Goal: Information Seeking & Learning: Learn about a topic

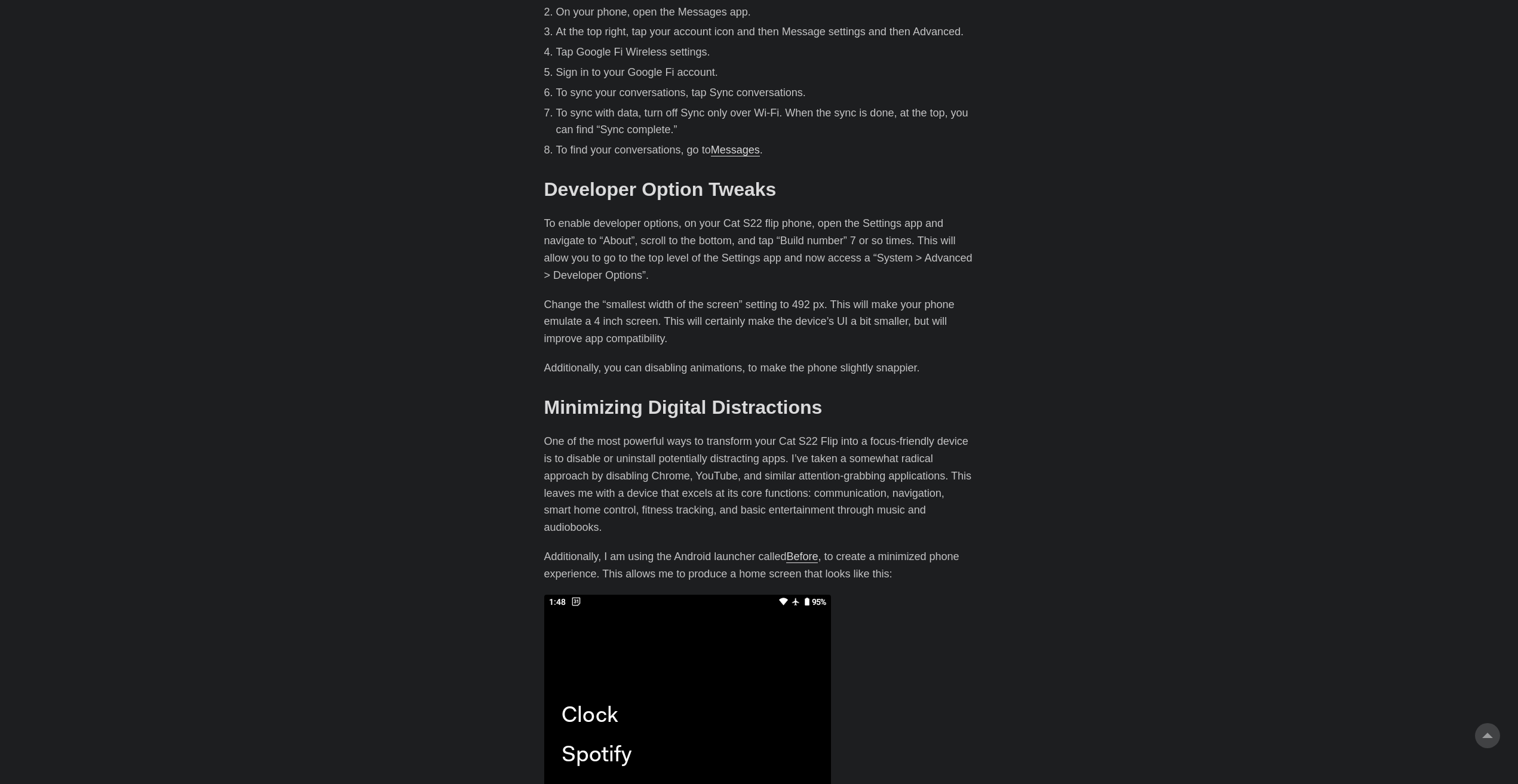
scroll to position [1732, 0]
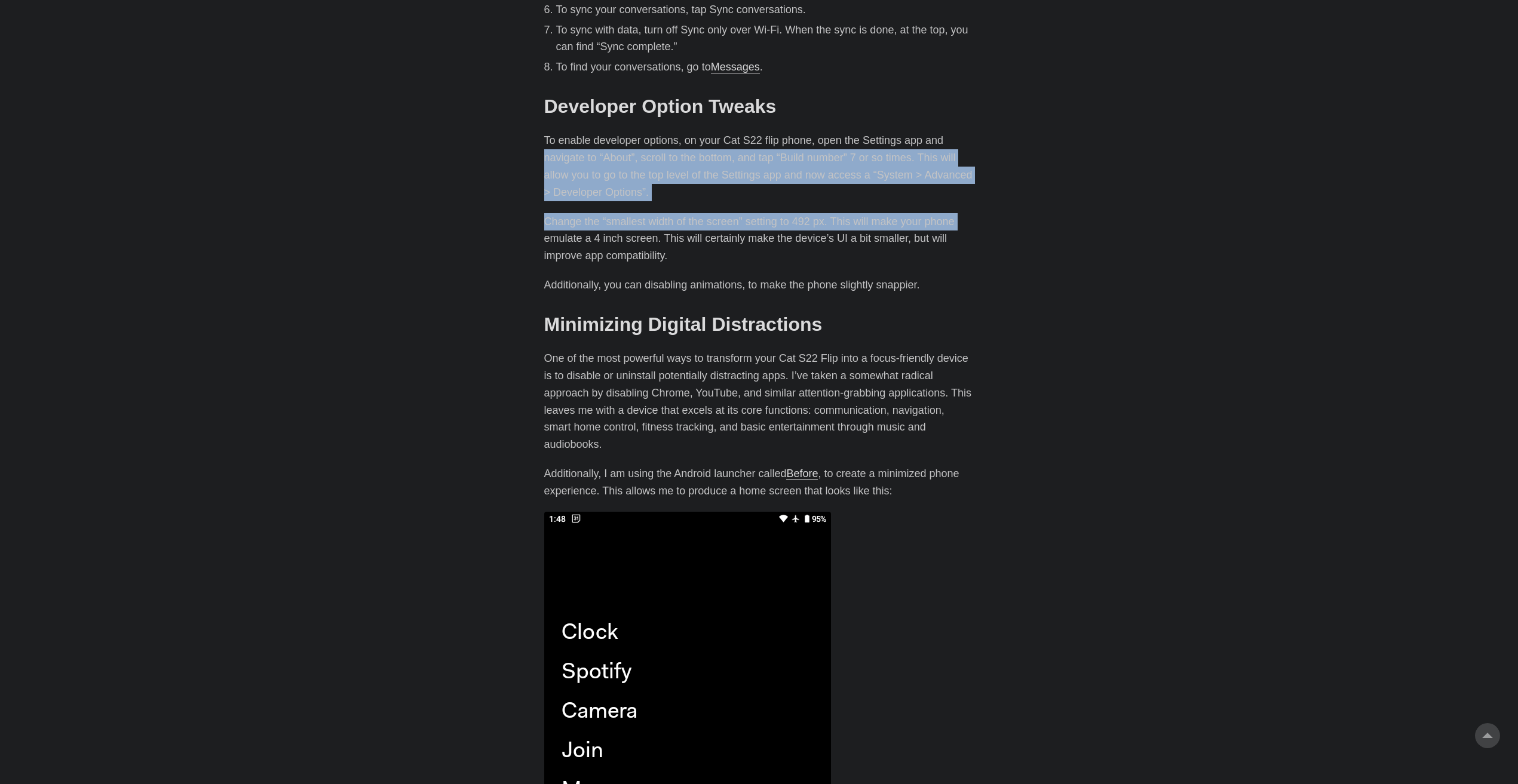
drag, startPoint x: 521, startPoint y: 116, endPoint x: 505, endPoint y: 201, distance: 86.5
click at [505, 201] on body "[PERSON_NAME] Home About Posts Tags Archive Resume" at bounding box center [759, 14] width 1518 height 3492
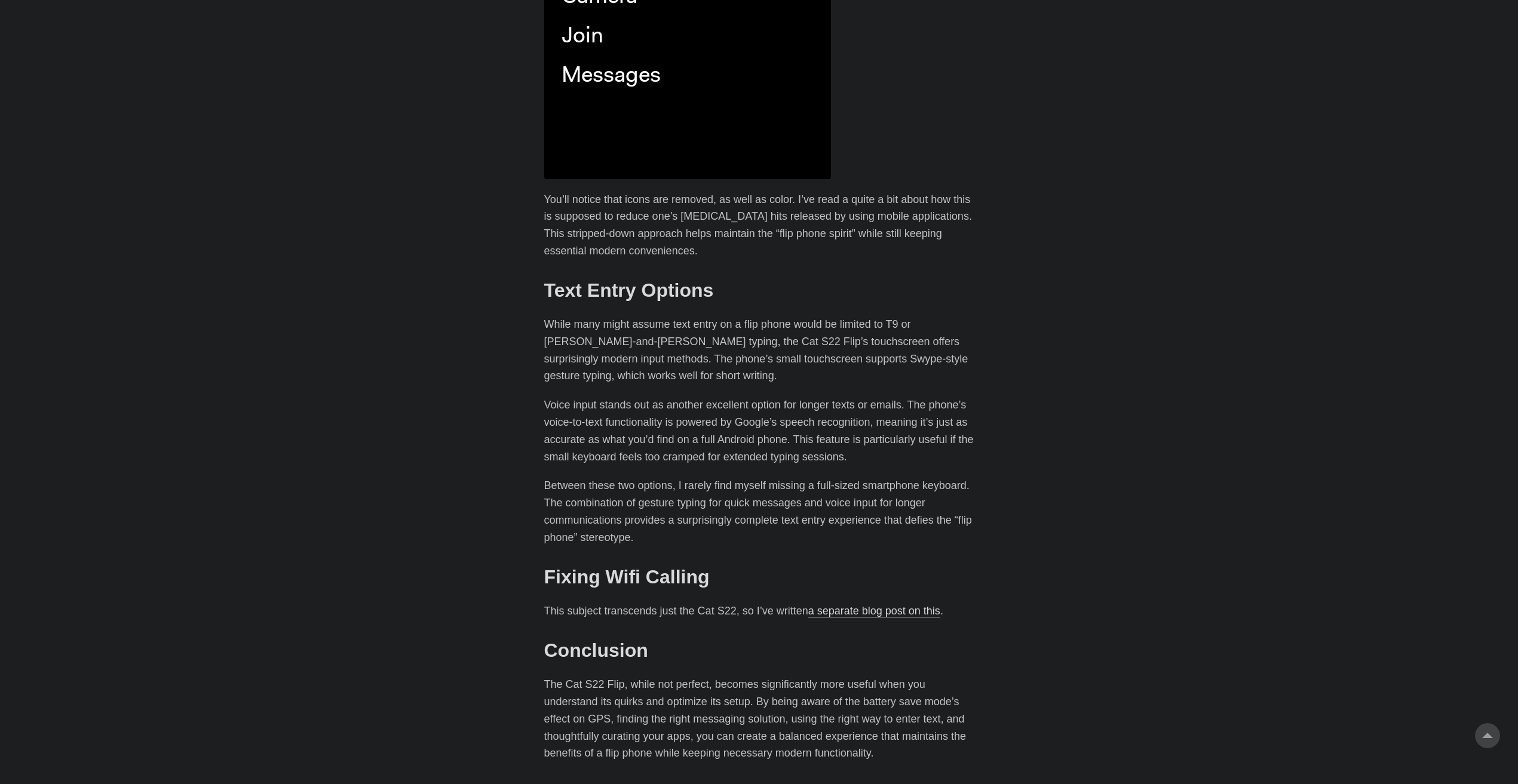
scroll to position [2448, 0]
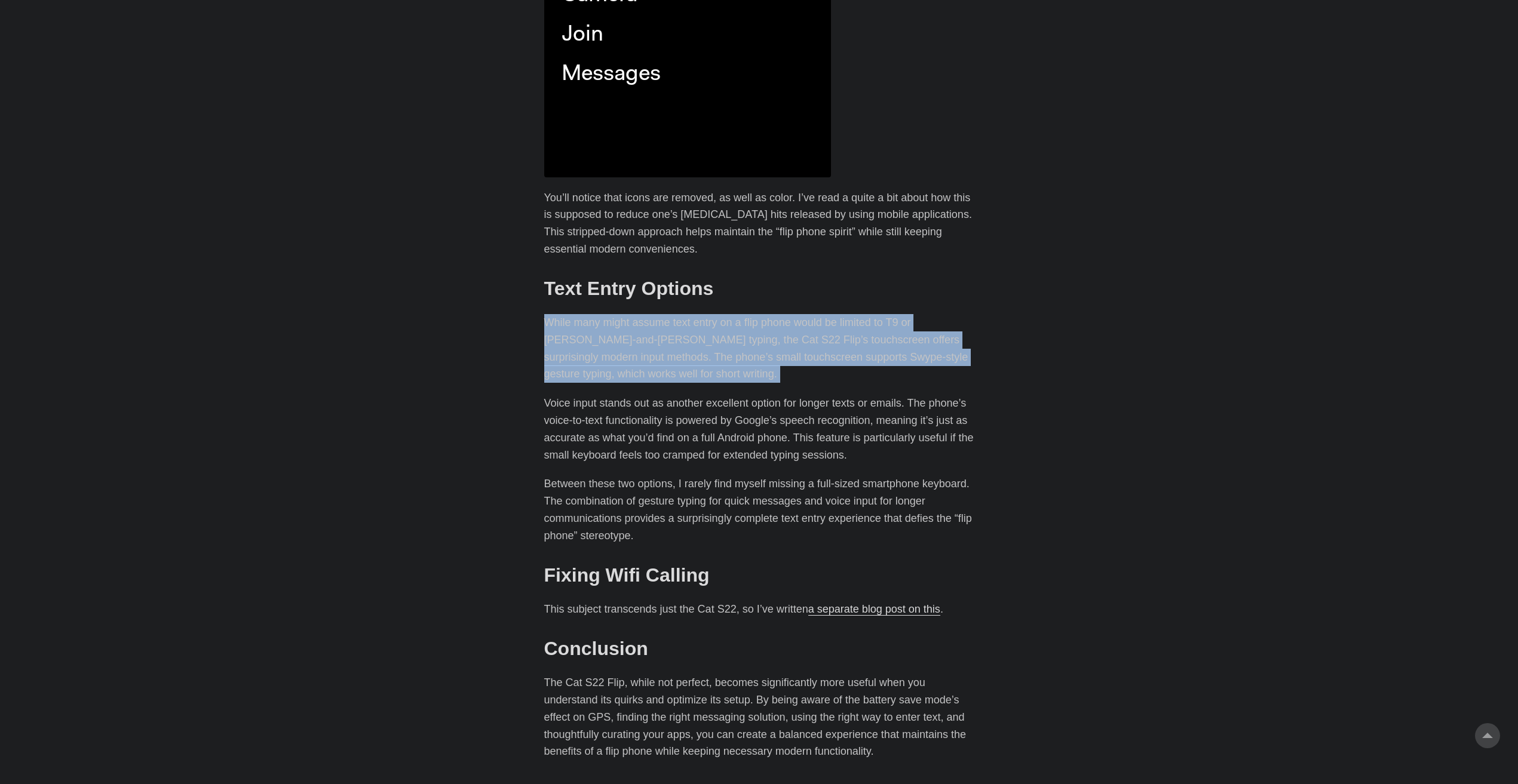
drag, startPoint x: 498, startPoint y: 257, endPoint x: 512, endPoint y: 340, distance: 84.2
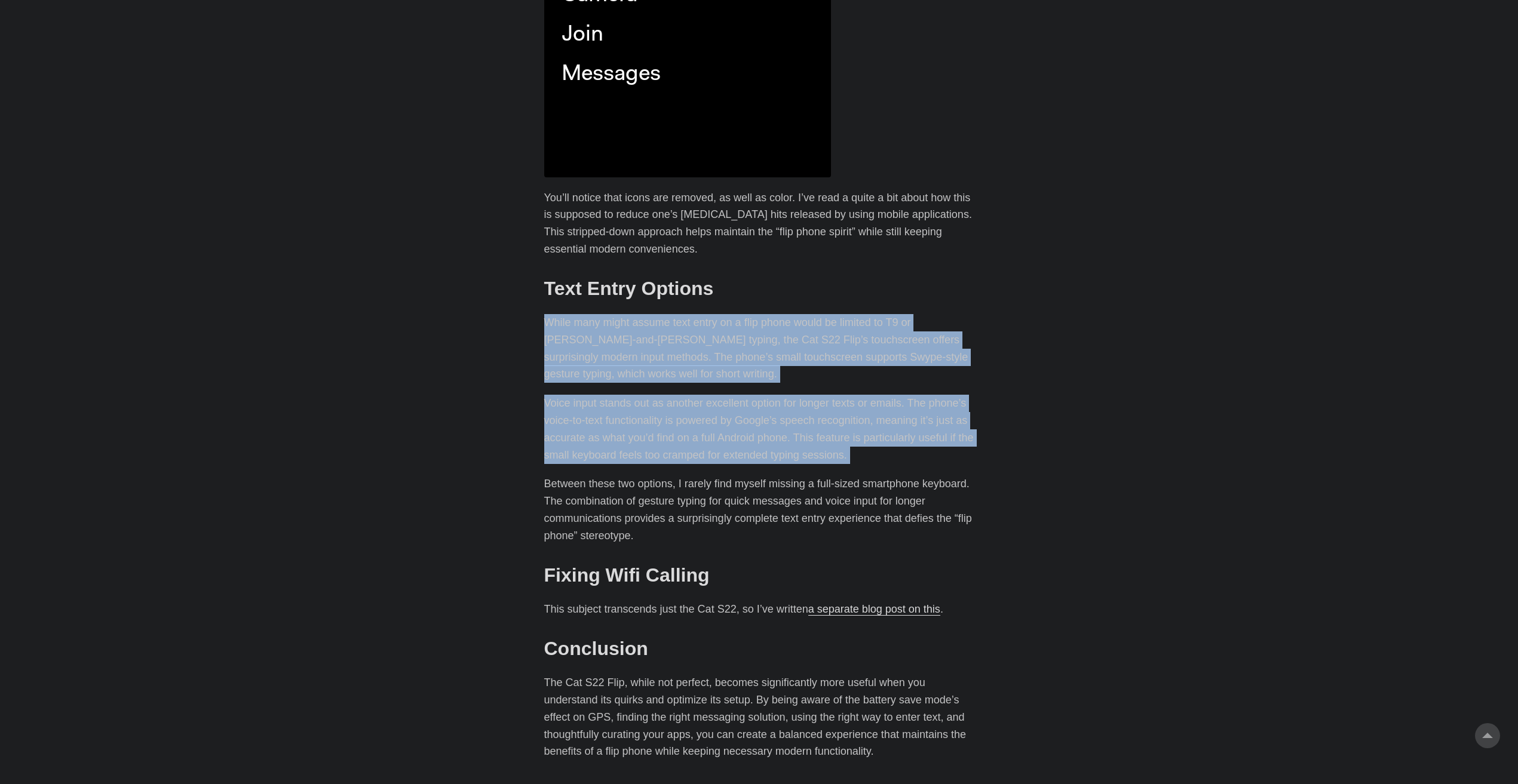
drag, startPoint x: 502, startPoint y: 261, endPoint x: 526, endPoint y: 425, distance: 165.7
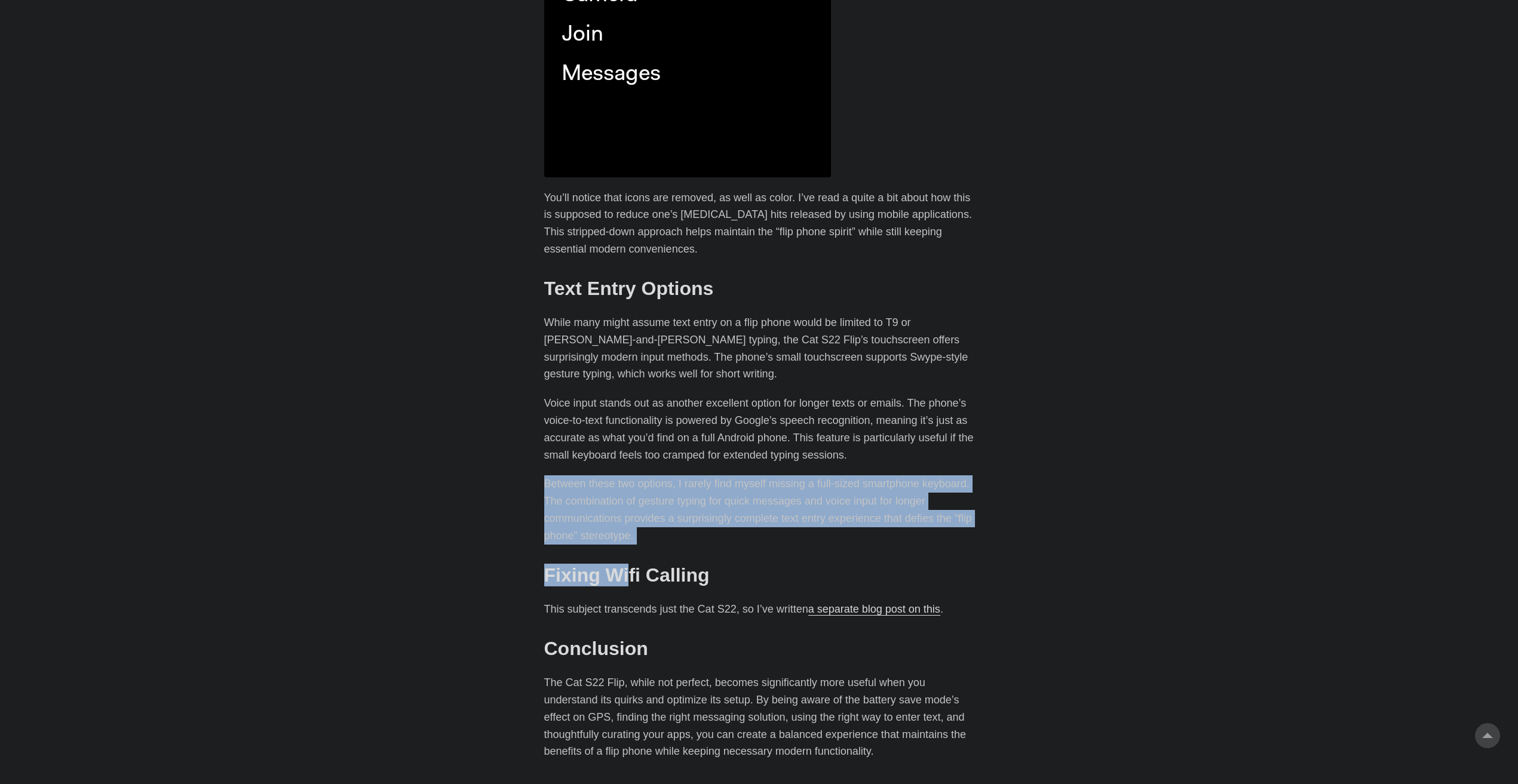
drag, startPoint x: 527, startPoint y: 430, endPoint x: 631, endPoint y: 493, distance: 121.6
drag, startPoint x: 662, startPoint y: 480, endPoint x: 520, endPoint y: 415, distance: 156.2
